Goal: Obtain resource: Download file/media

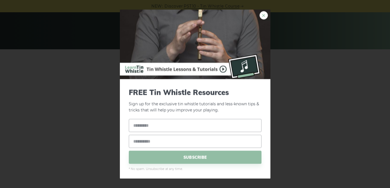
click at [260, 15] on link "×" at bounding box center [264, 15] width 8 height 8
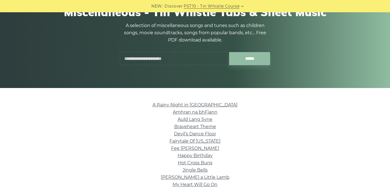
scroll to position [60, 0]
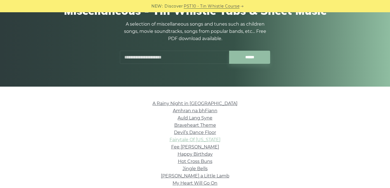
click at [206, 142] on link "Fairytale Of New York" at bounding box center [195, 139] width 51 height 5
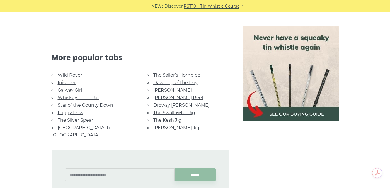
scroll to position [1054, 0]
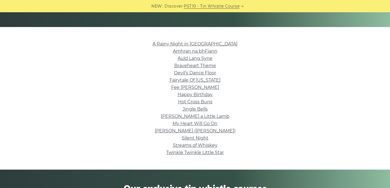
scroll to position [152, 0]
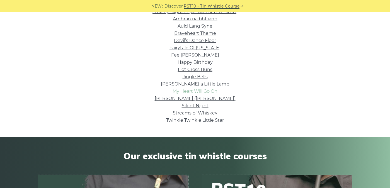
click at [190, 92] on link "My Heart Will Go On" at bounding box center [195, 91] width 45 height 5
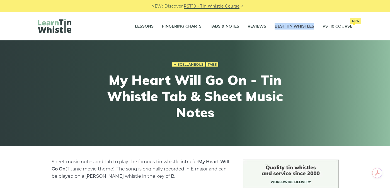
drag, startPoint x: 286, startPoint y: 26, endPoint x: 284, endPoint y: 0, distance: 26.0
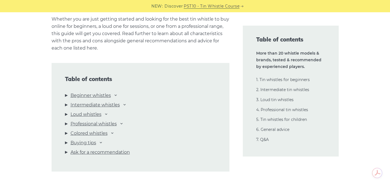
scroll to position [596, 0]
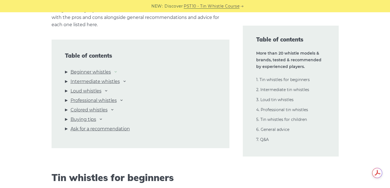
click at [116, 72] on icon at bounding box center [115, 71] width 4 height 4
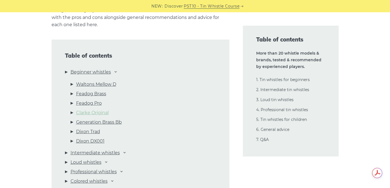
click at [103, 113] on link "Clarke Original" at bounding box center [92, 112] width 33 height 7
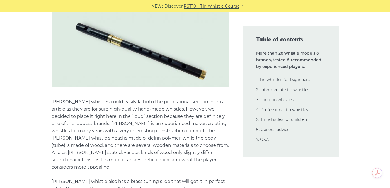
scroll to position [7347, 0]
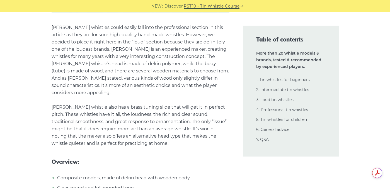
drag, startPoint x: 130, startPoint y: 106, endPoint x: 320, endPoint y: 3, distance: 216.3
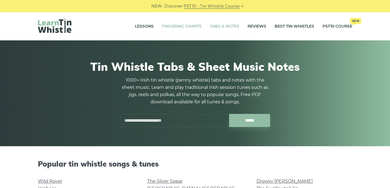
click at [172, 27] on link "Fingering Charts" at bounding box center [182, 27] width 40 height 14
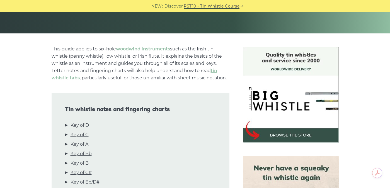
scroll to position [172, 0]
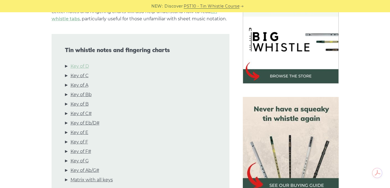
click at [77, 68] on link "Key of D" at bounding box center [80, 66] width 18 height 7
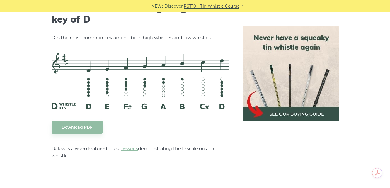
scroll to position [862, 0]
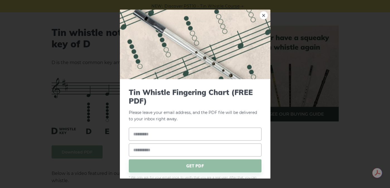
click at [144, 141] on div "GET PDF" at bounding box center [195, 150] width 133 height 45
click at [144, 135] on input "text" at bounding box center [195, 134] width 133 height 13
type input "*******"
type input "*"
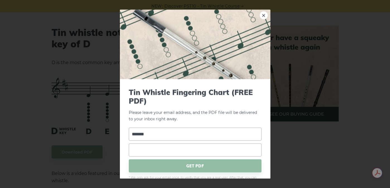
type input "*"
type input "**********"
click at [194, 167] on span "GET PDF" at bounding box center [195, 166] width 133 height 13
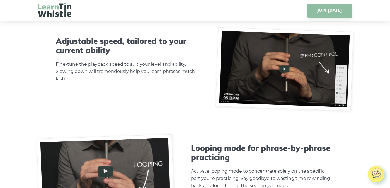
scroll to position [1721, 0]
